Goal: Task Accomplishment & Management: Complete application form

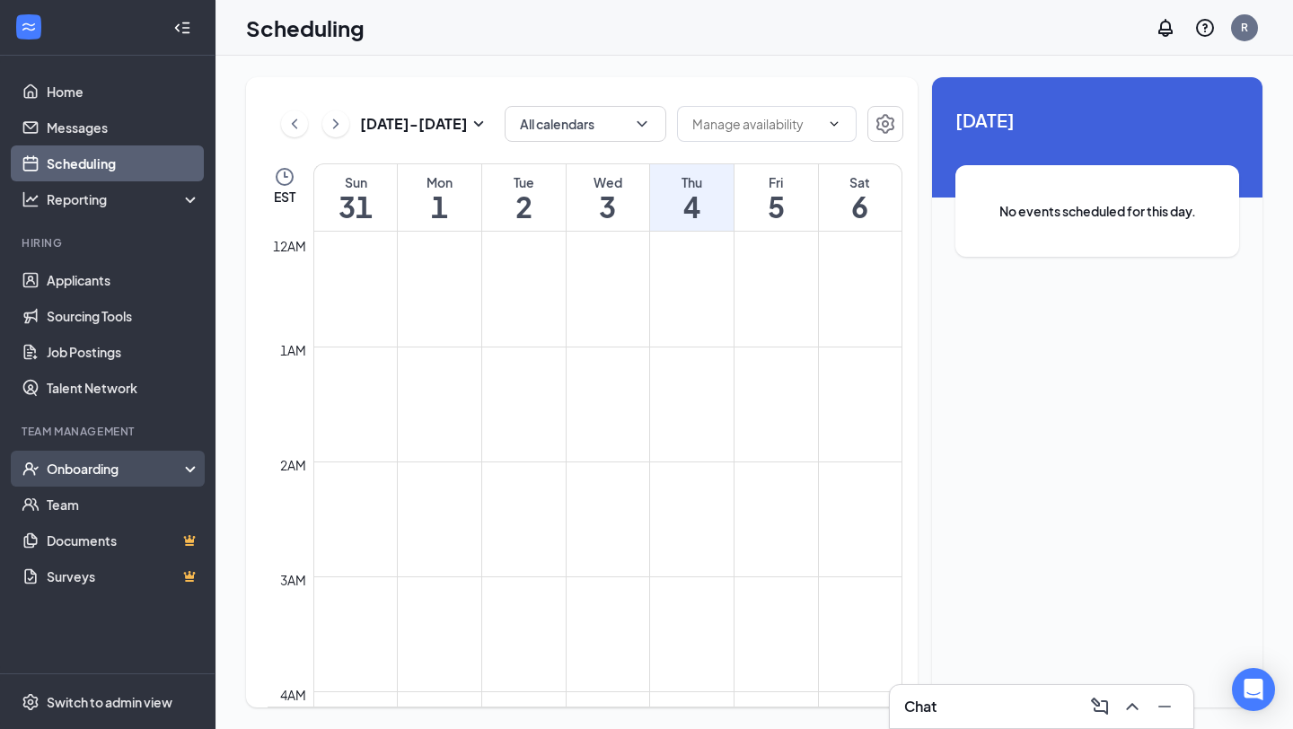
click at [119, 477] on div "Onboarding" at bounding box center [116, 469] width 138 height 18
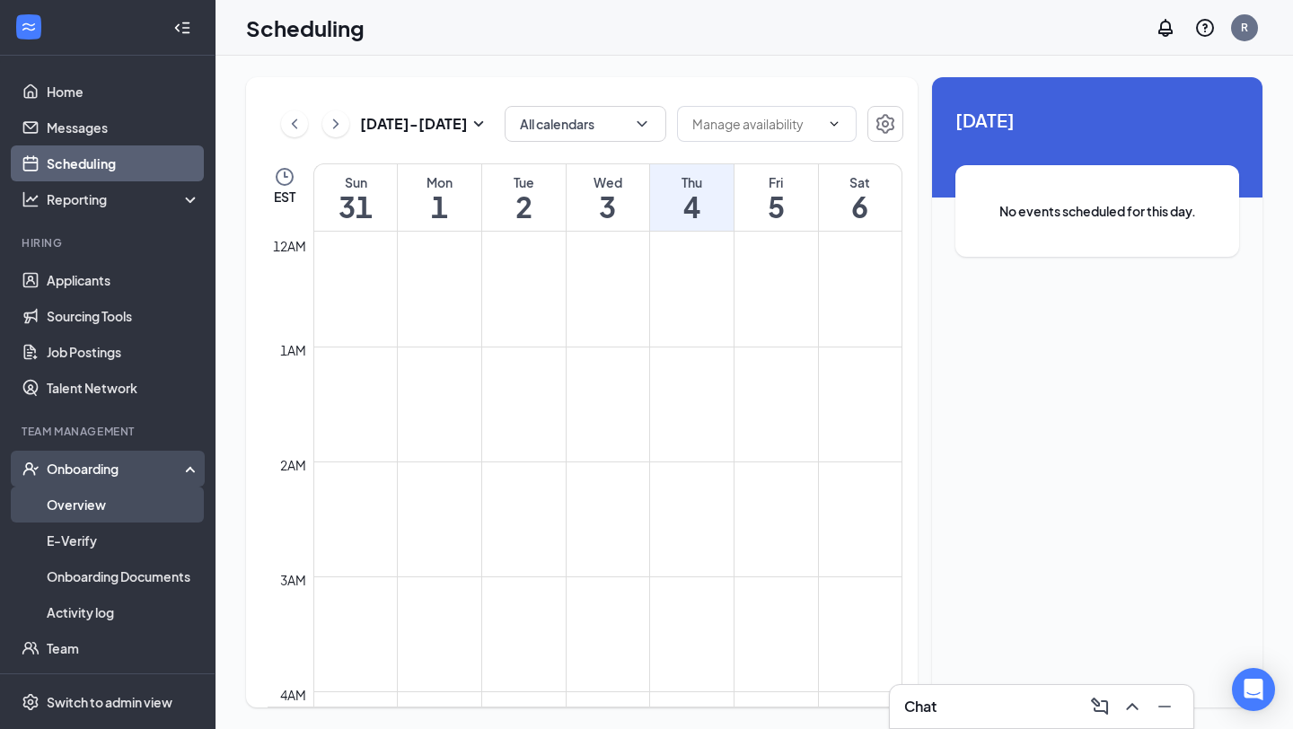
scroll to position [1591, 0]
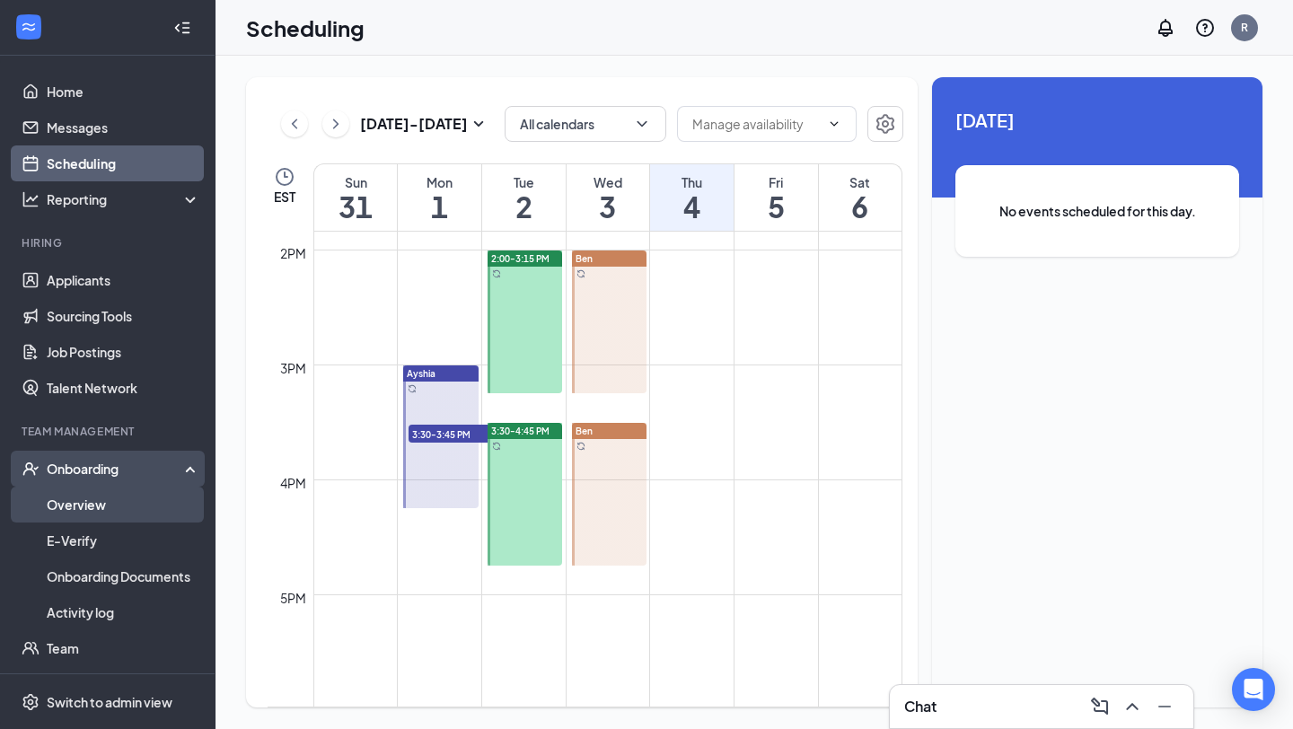
click at [125, 507] on link "Overview" at bounding box center [124, 505] width 154 height 36
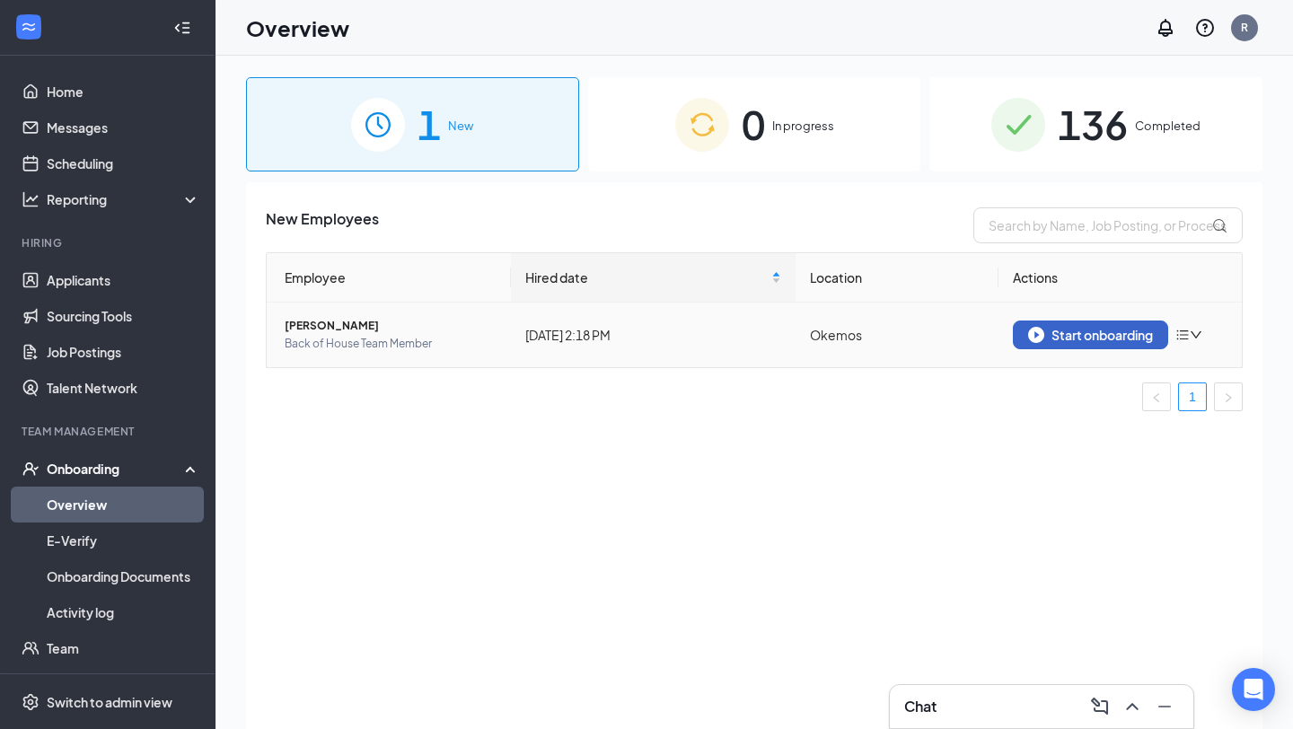
click at [1099, 343] on button "Start onboarding" at bounding box center [1090, 335] width 155 height 29
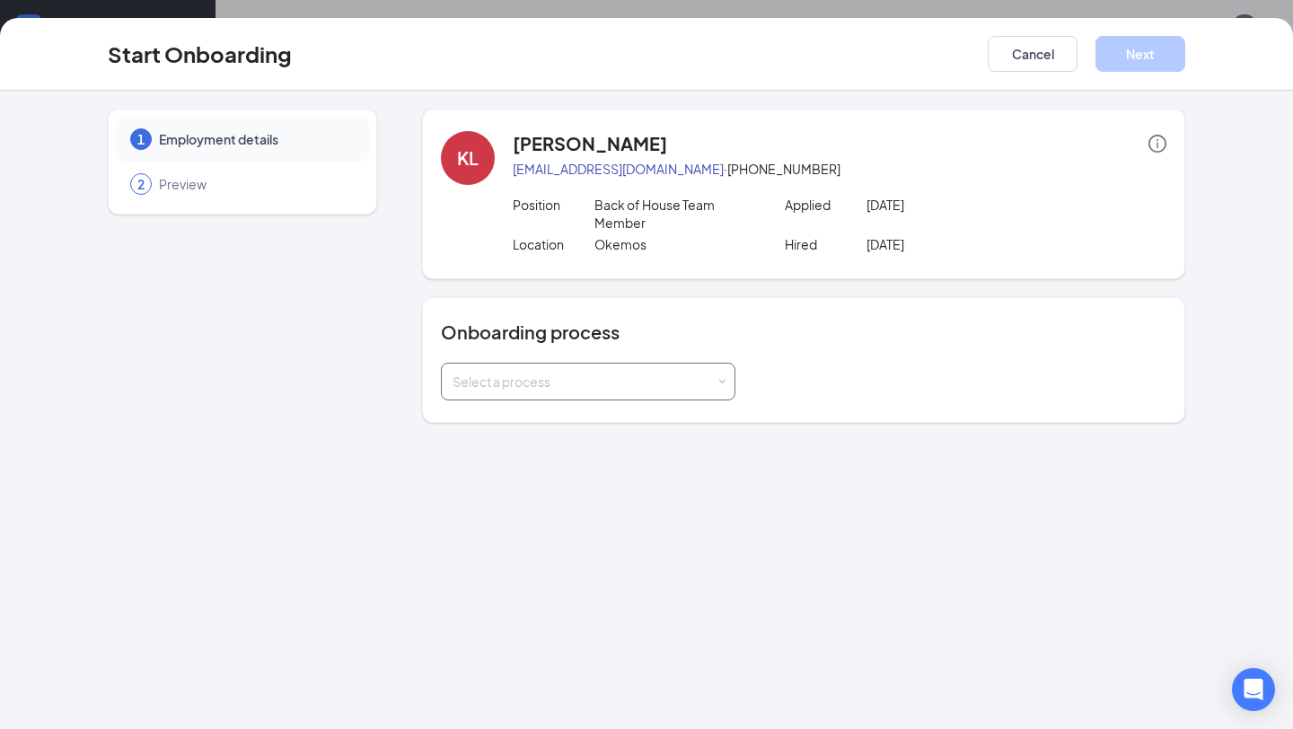
click at [660, 388] on div "Select a process" at bounding box center [584, 382] width 263 height 18
click at [656, 414] on li "Onboarding" at bounding box center [588, 420] width 295 height 32
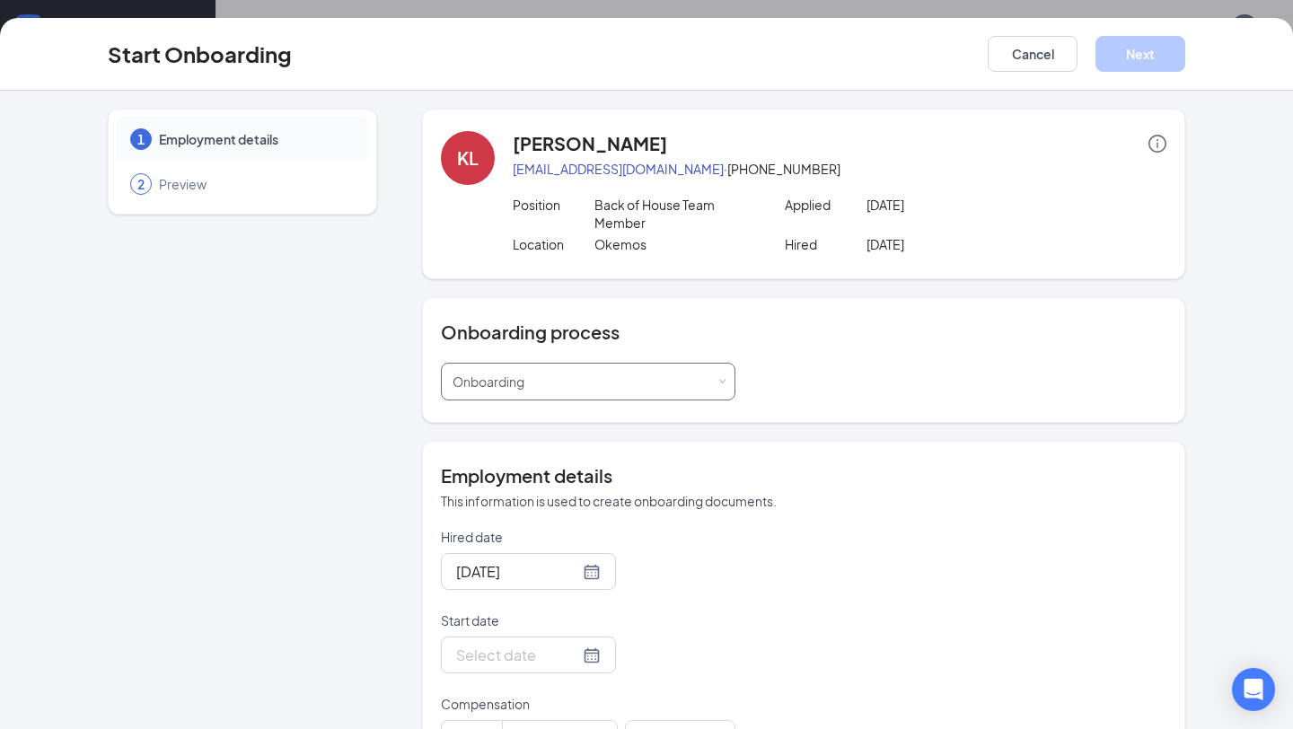
scroll to position [427, 0]
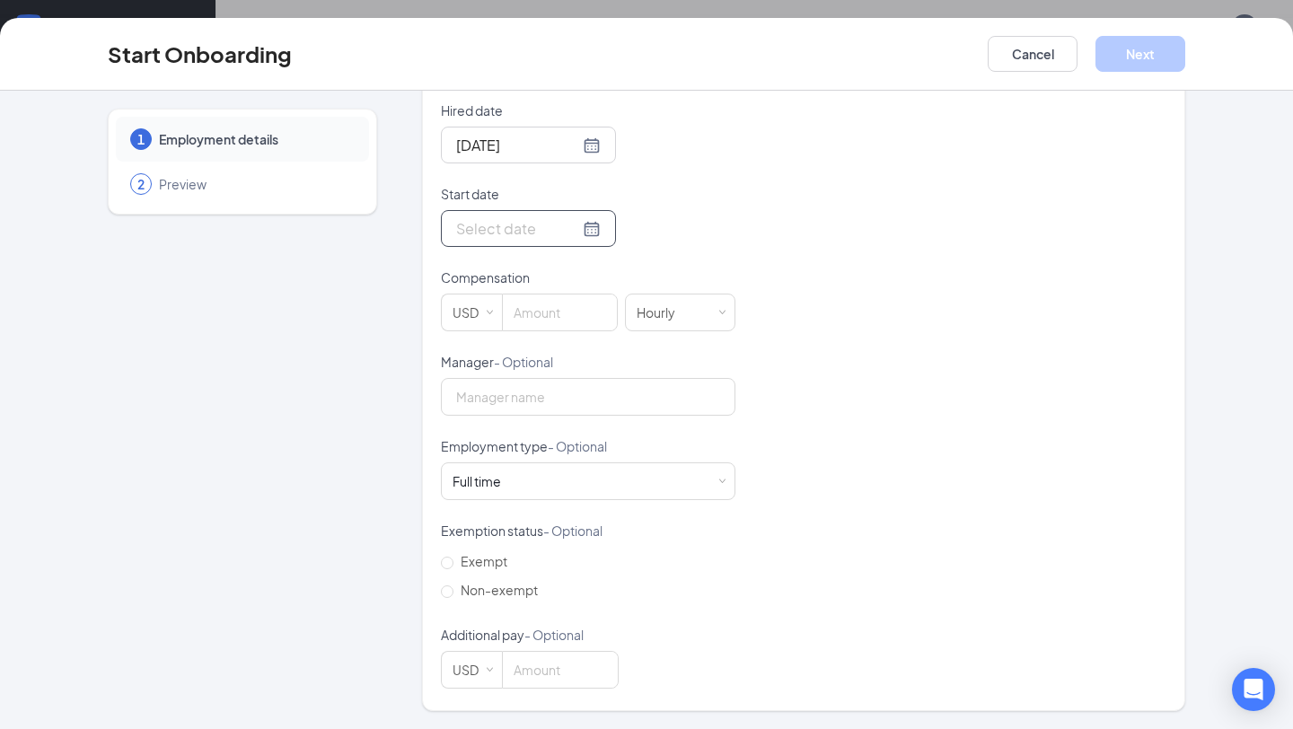
click at [566, 234] on div at bounding box center [528, 228] width 145 height 22
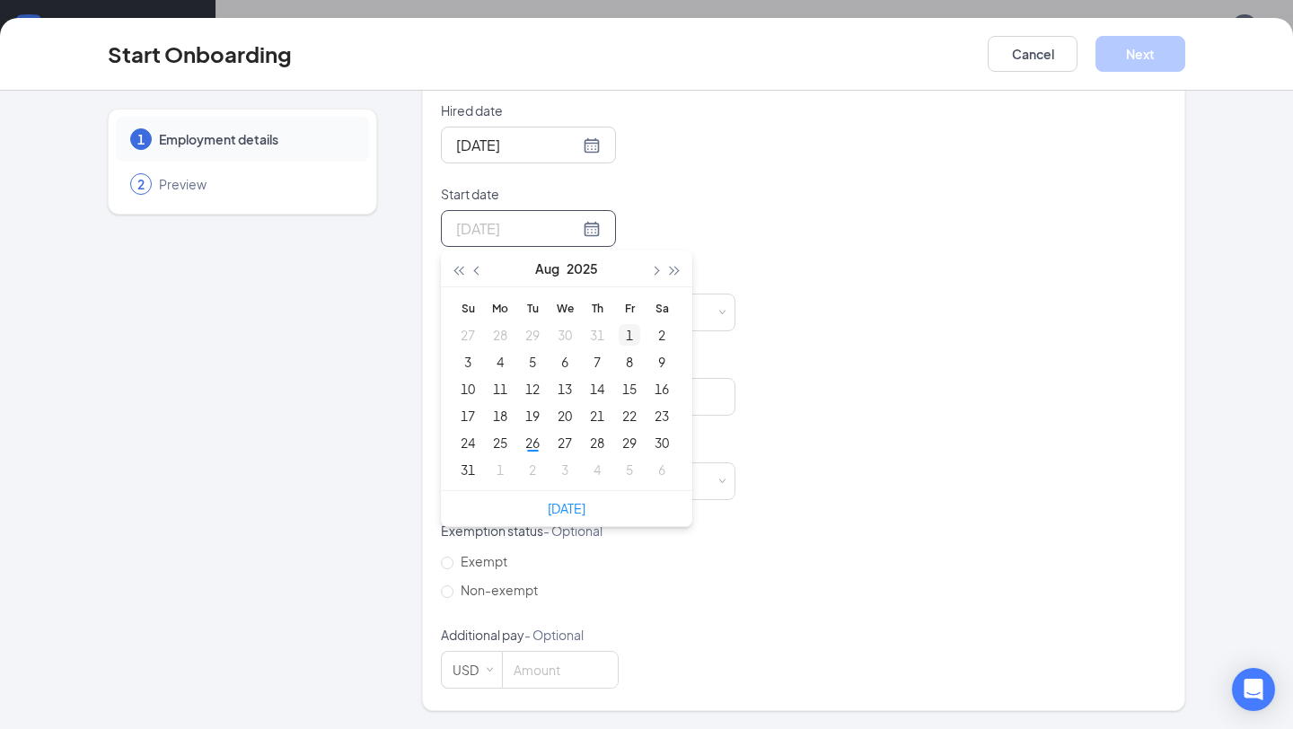
type input "[DATE]"
click at [656, 273] on span "button" at bounding box center [654, 271] width 9 height 9
type input "[DATE]"
click at [565, 334] on div "3" at bounding box center [565, 335] width 22 height 22
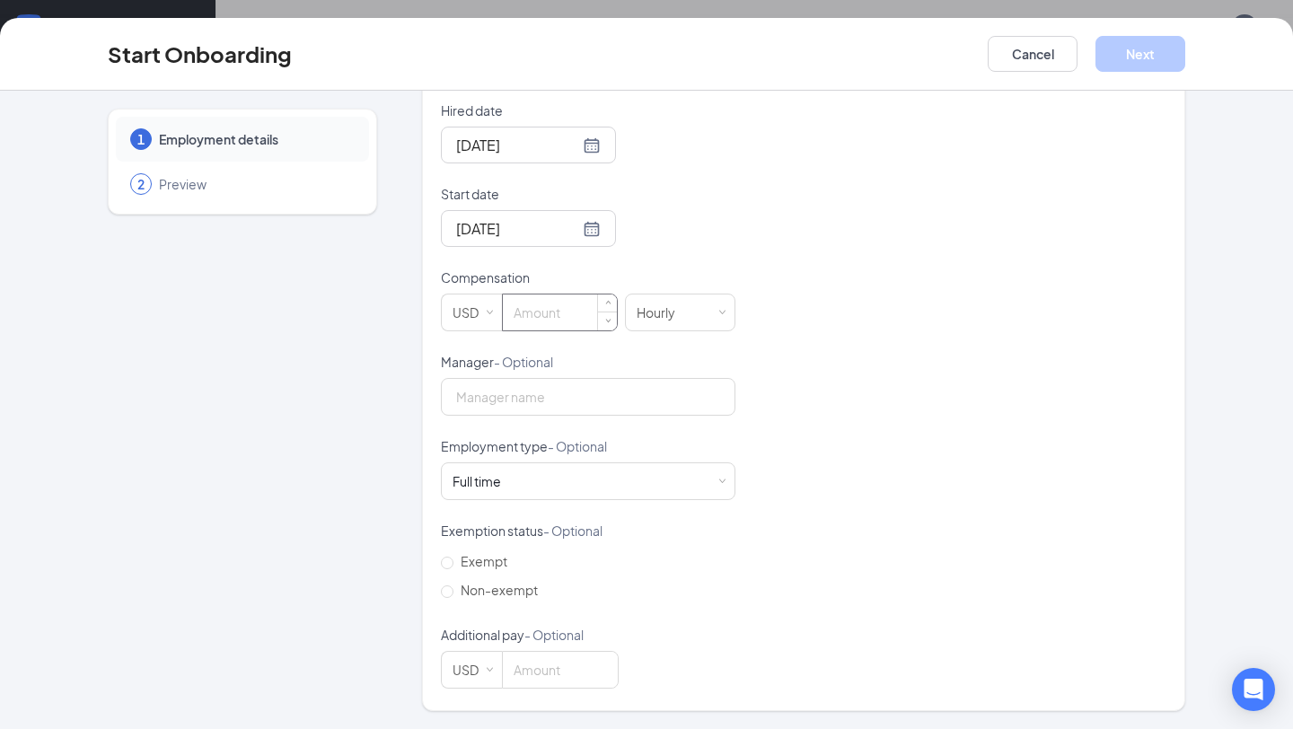
click at [560, 309] on input at bounding box center [560, 313] width 114 height 36
type input "17"
click at [543, 480] on div "Full time Works 30+ hours per week and is reasonably expected to work" at bounding box center [588, 481] width 271 height 36
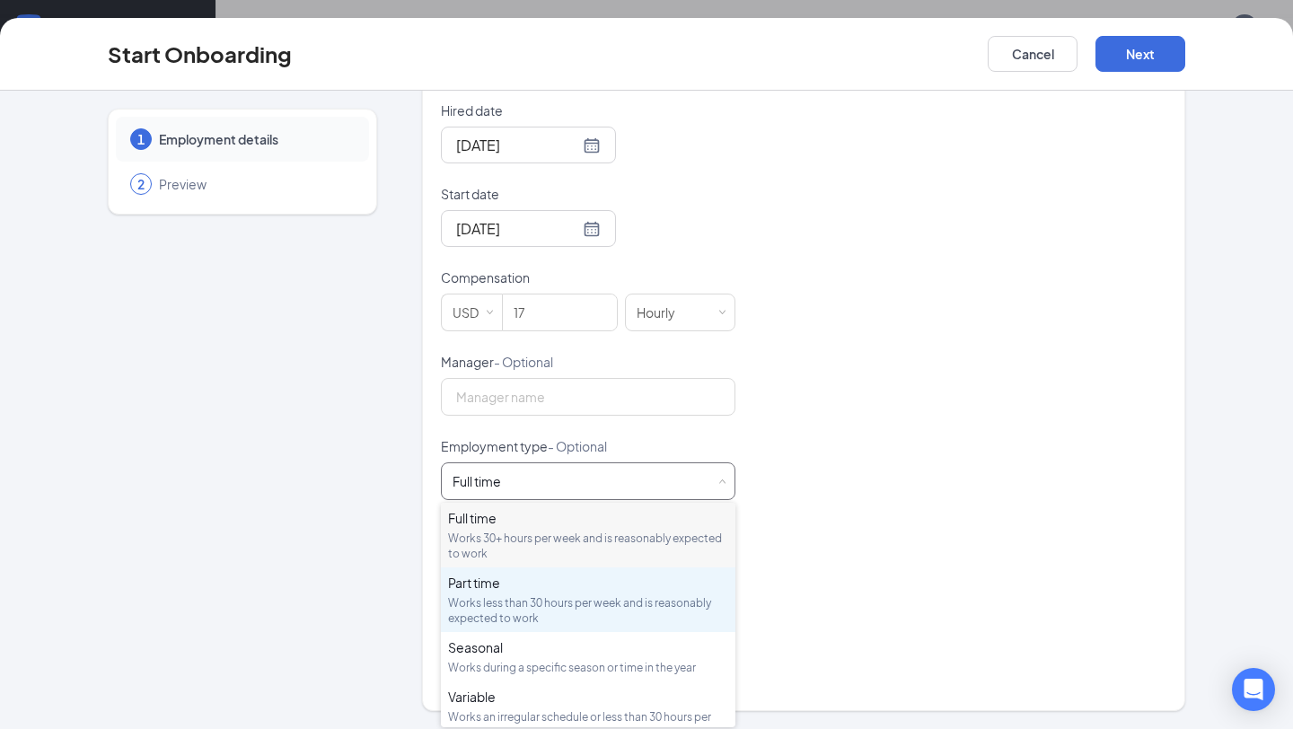
click at [558, 595] on div "Part time Works less than 30 hours per week and is reasonably expected to work" at bounding box center [588, 600] width 280 height 52
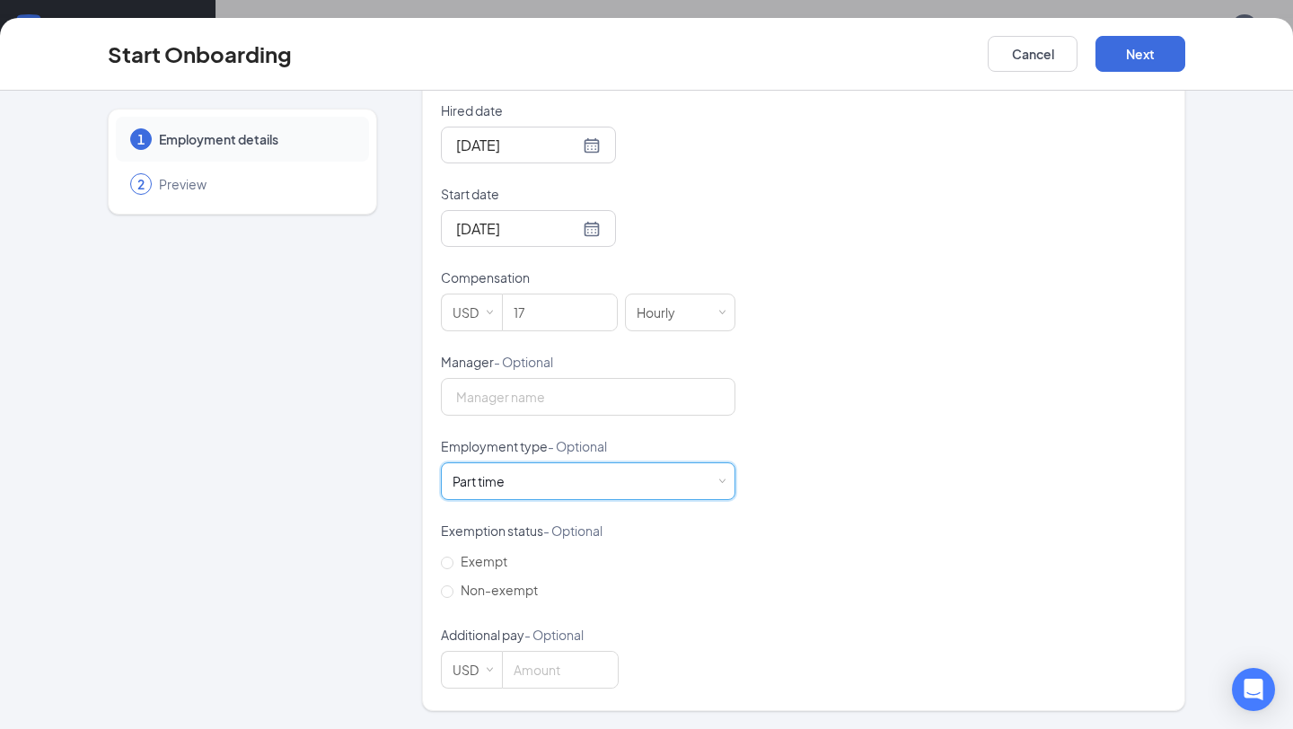
click at [962, 378] on div "Hired date [DATE] Start date [DATE] [DATE] Su Mo Tu We Th Fr Sa 31 1 2 3 4 5 6 …" at bounding box center [804, 394] width 726 height 587
click at [1131, 59] on button "Next" at bounding box center [1141, 54] width 90 height 36
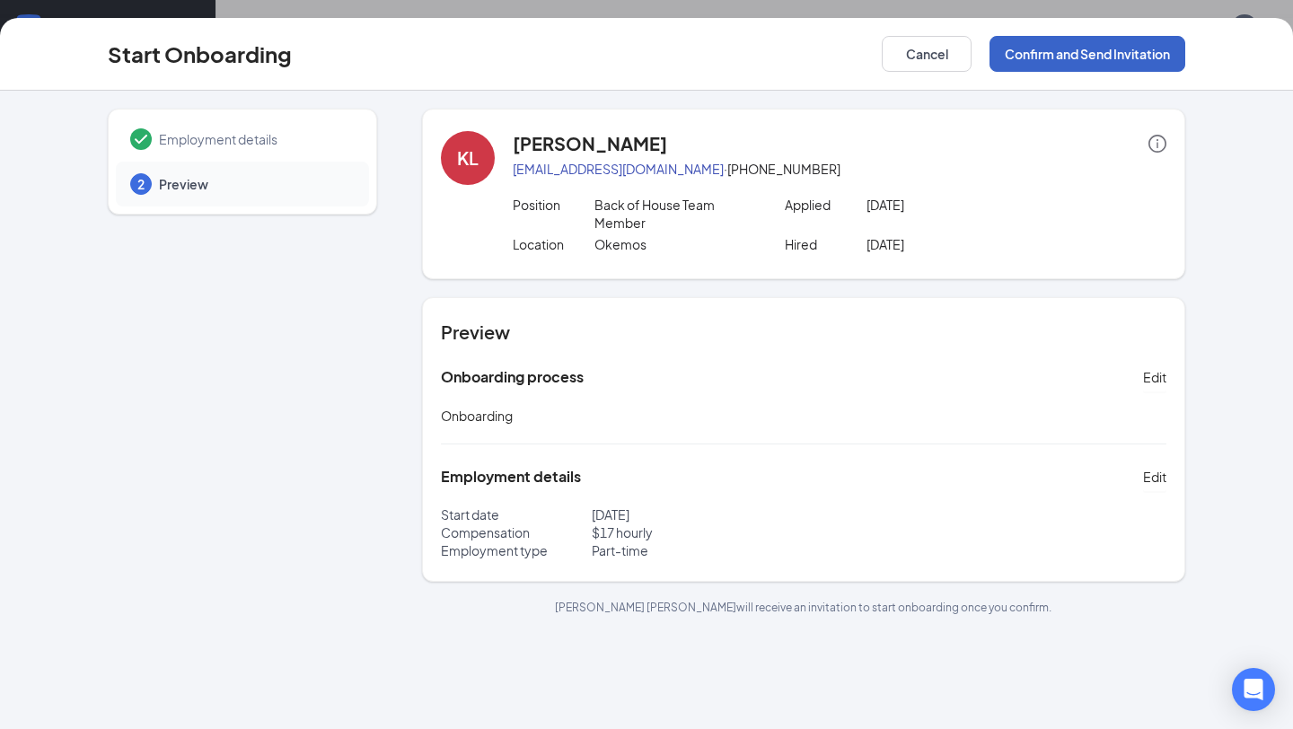
click at [1086, 55] on button "Confirm and Send Invitation" at bounding box center [1088, 54] width 196 height 36
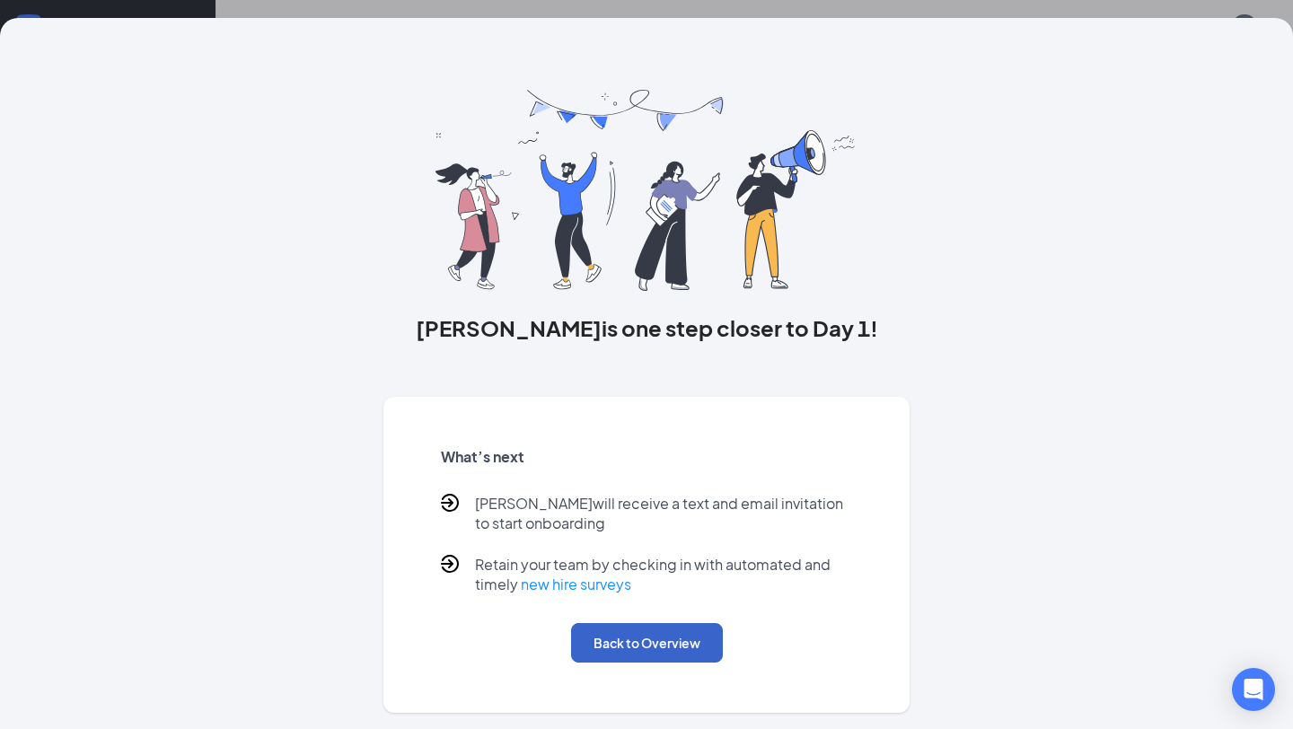
click at [643, 648] on button "Back to Overview" at bounding box center [647, 643] width 152 height 40
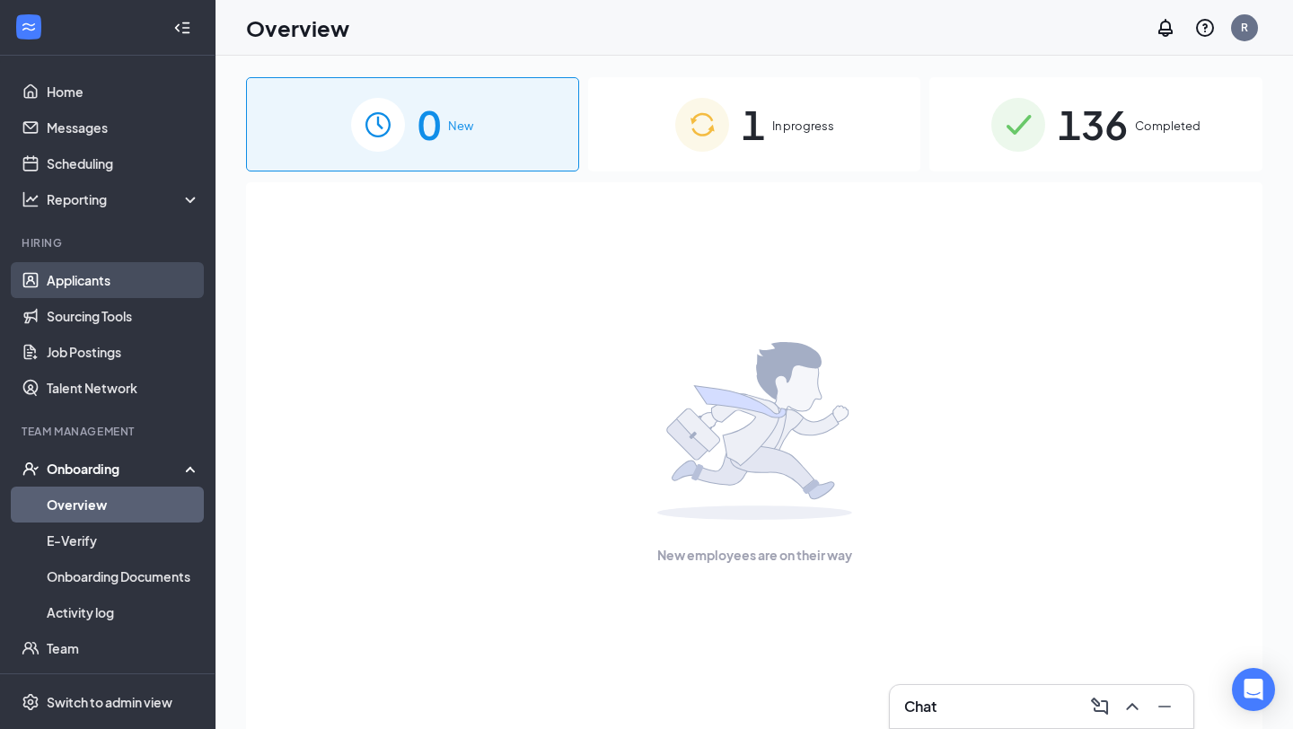
click at [124, 286] on link "Applicants" at bounding box center [124, 280] width 154 height 36
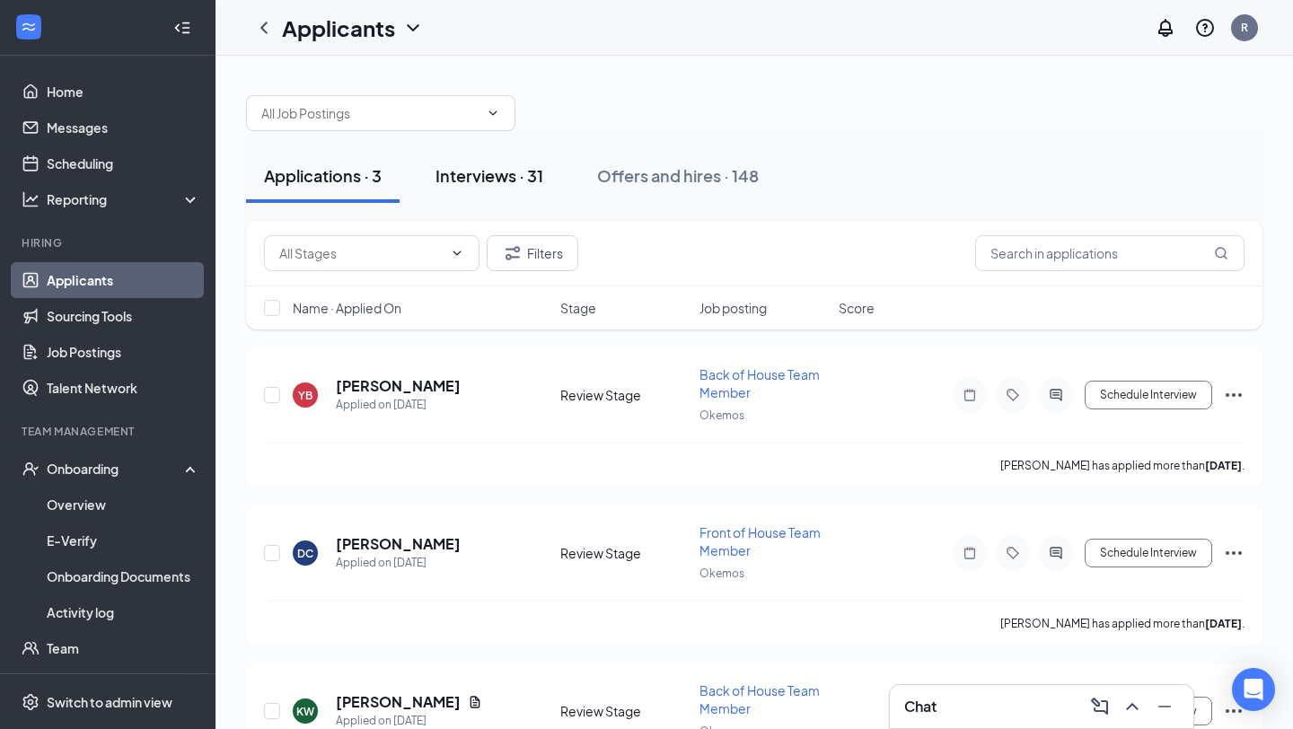
click at [490, 185] on div "Interviews · 31" at bounding box center [490, 175] width 108 height 22
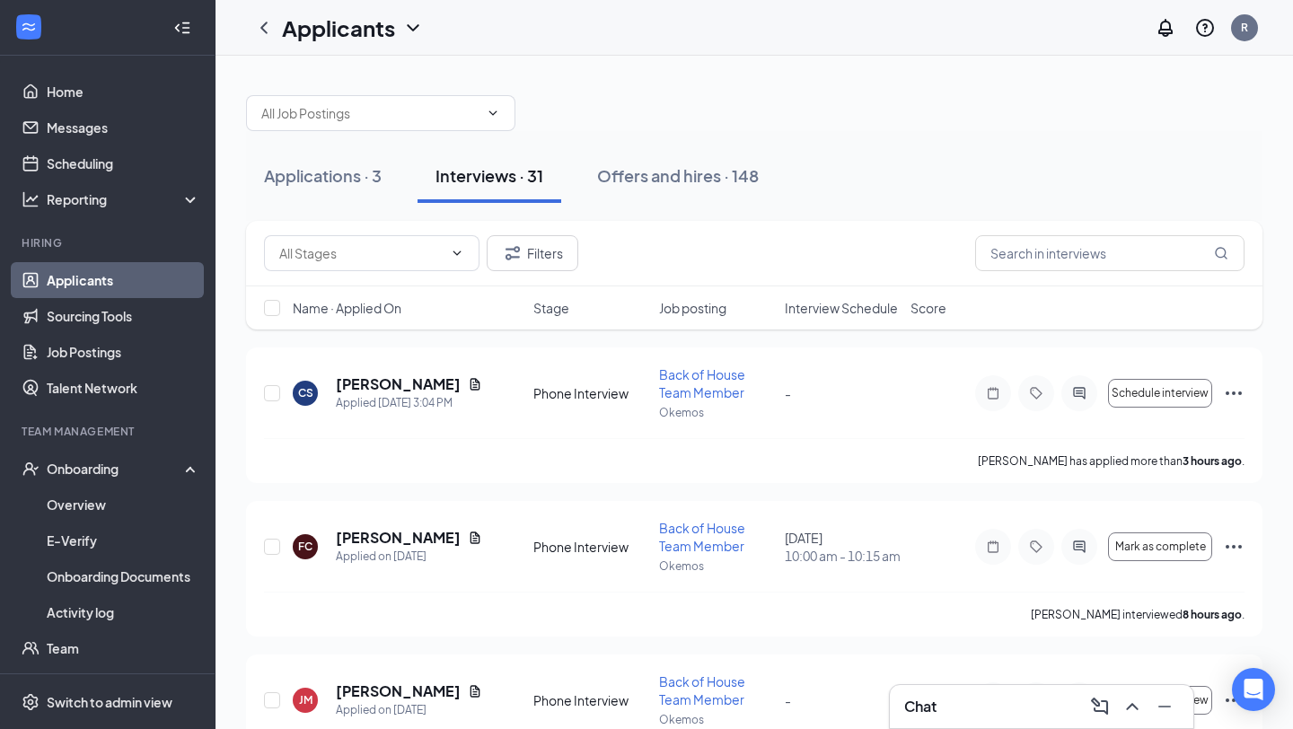
click at [810, 307] on span "Interview Schedule" at bounding box center [841, 308] width 113 height 18
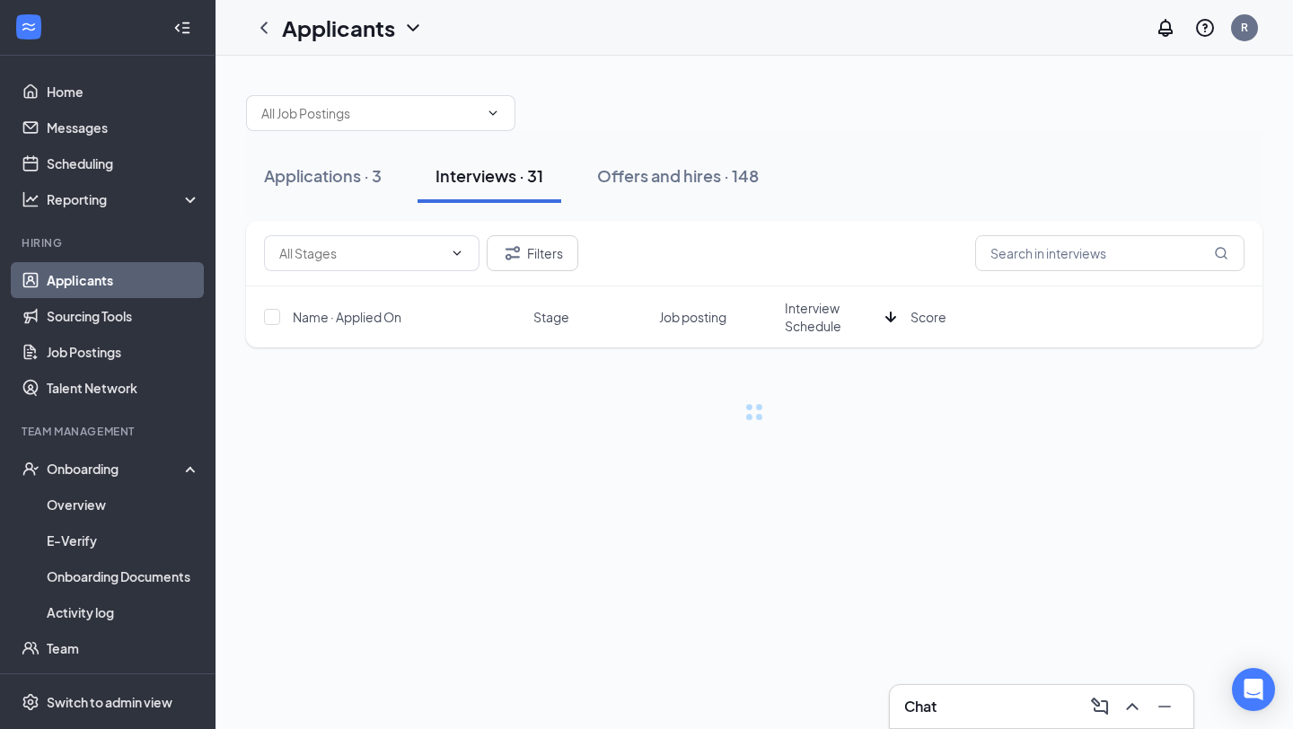
click at [810, 307] on span "Interview Schedule" at bounding box center [831, 317] width 93 height 36
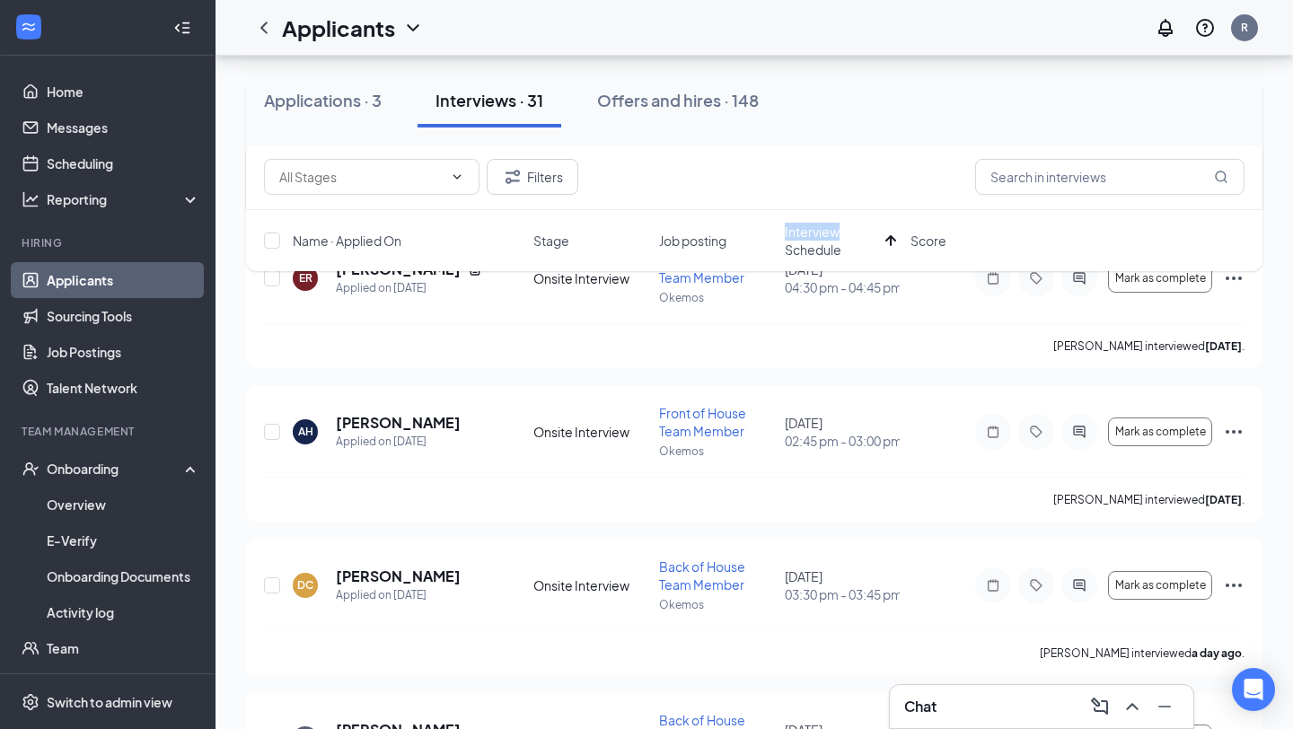
scroll to position [317, 0]
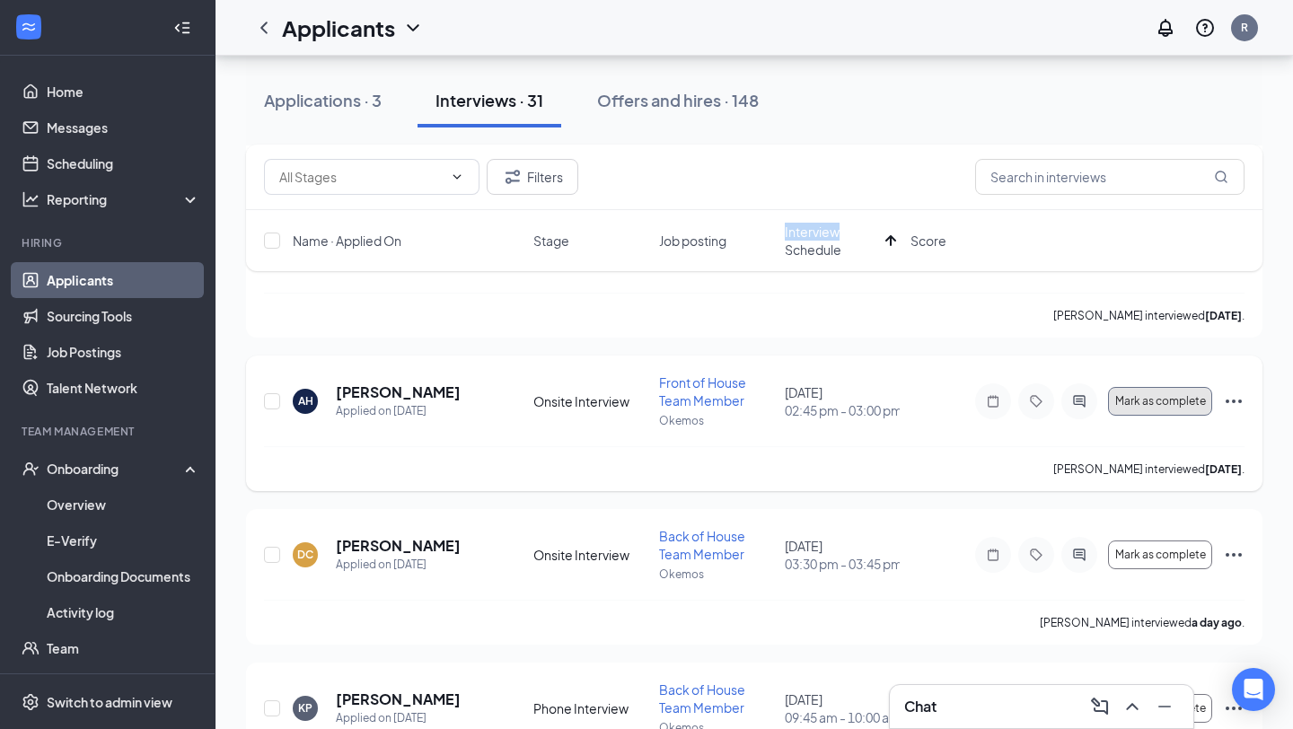
click at [1135, 403] on span "Mark as complete" at bounding box center [1160, 401] width 91 height 13
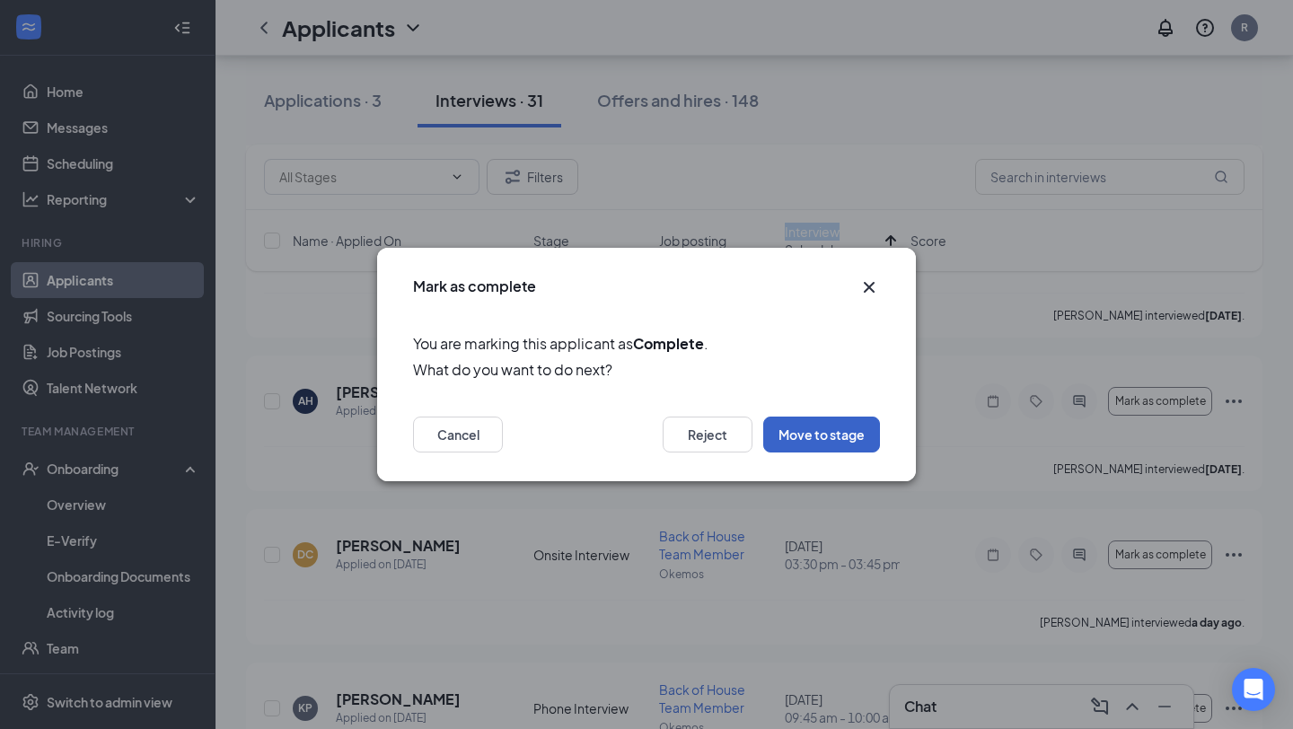
click at [827, 434] on button "Move to stage" at bounding box center [821, 435] width 117 height 36
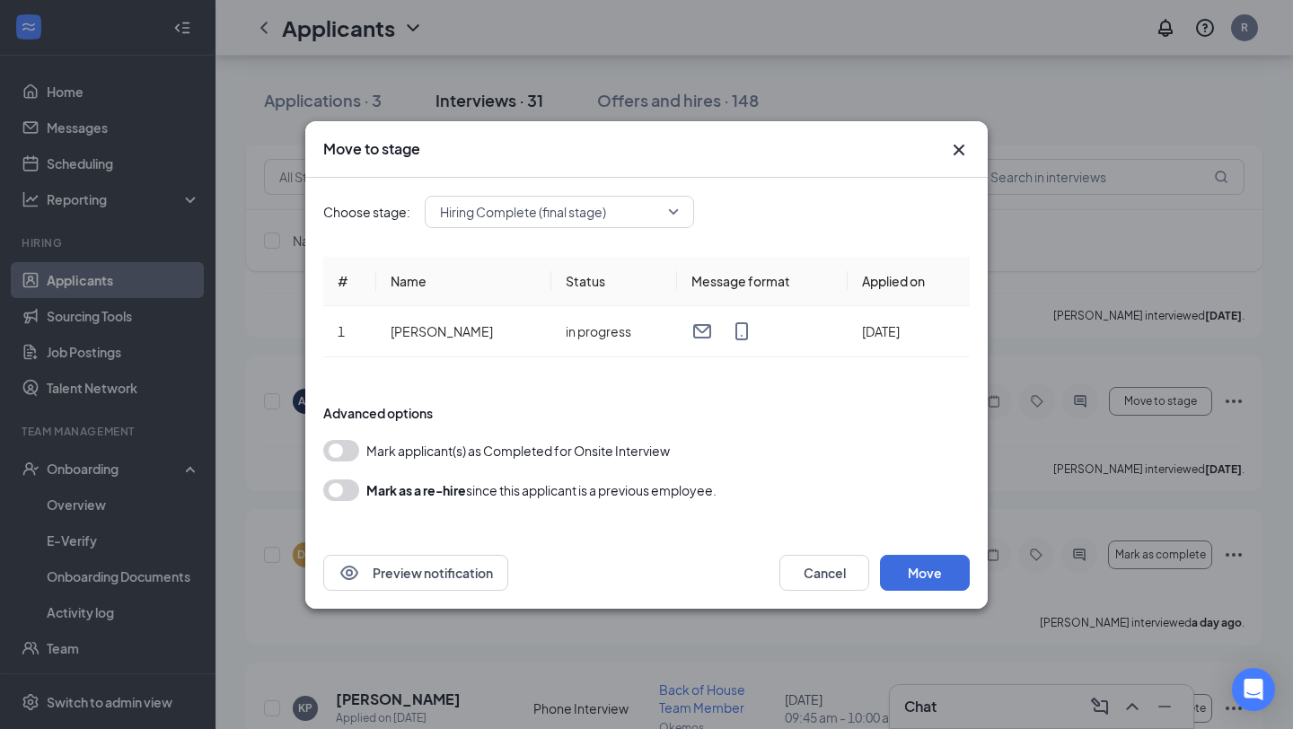
click at [328, 452] on button "button" at bounding box center [341, 451] width 36 height 22
click at [938, 575] on button "Move" at bounding box center [925, 573] width 90 height 36
